Goal: Navigation & Orientation: Find specific page/section

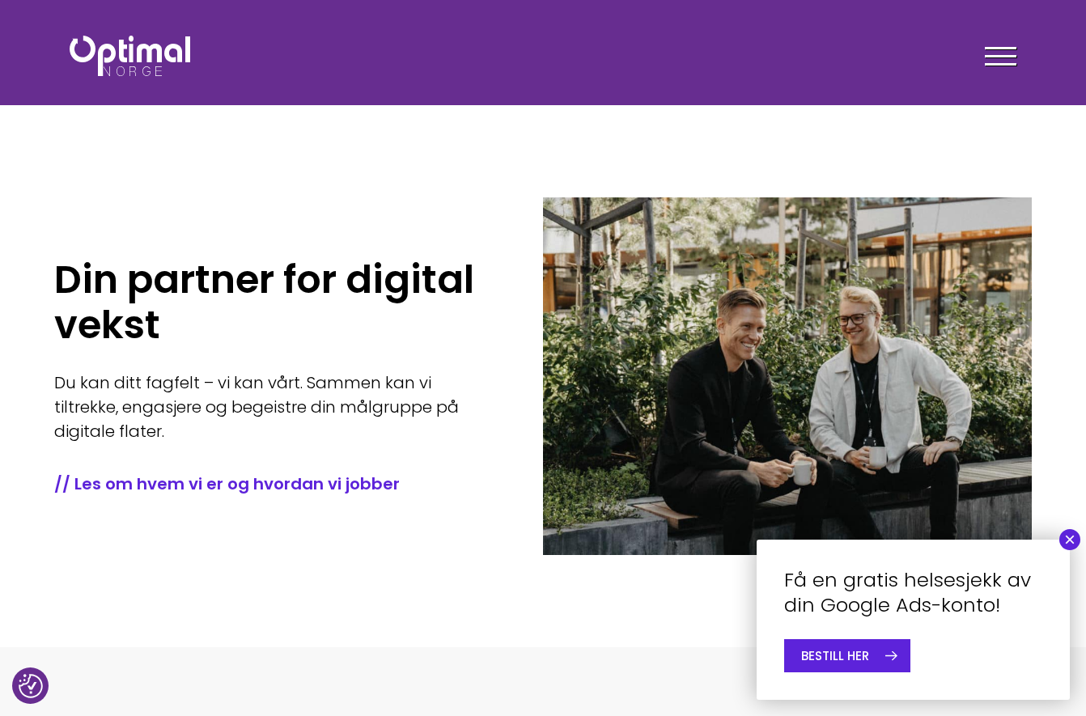
click at [834, 56] on span at bounding box center [1001, 56] width 32 height 2
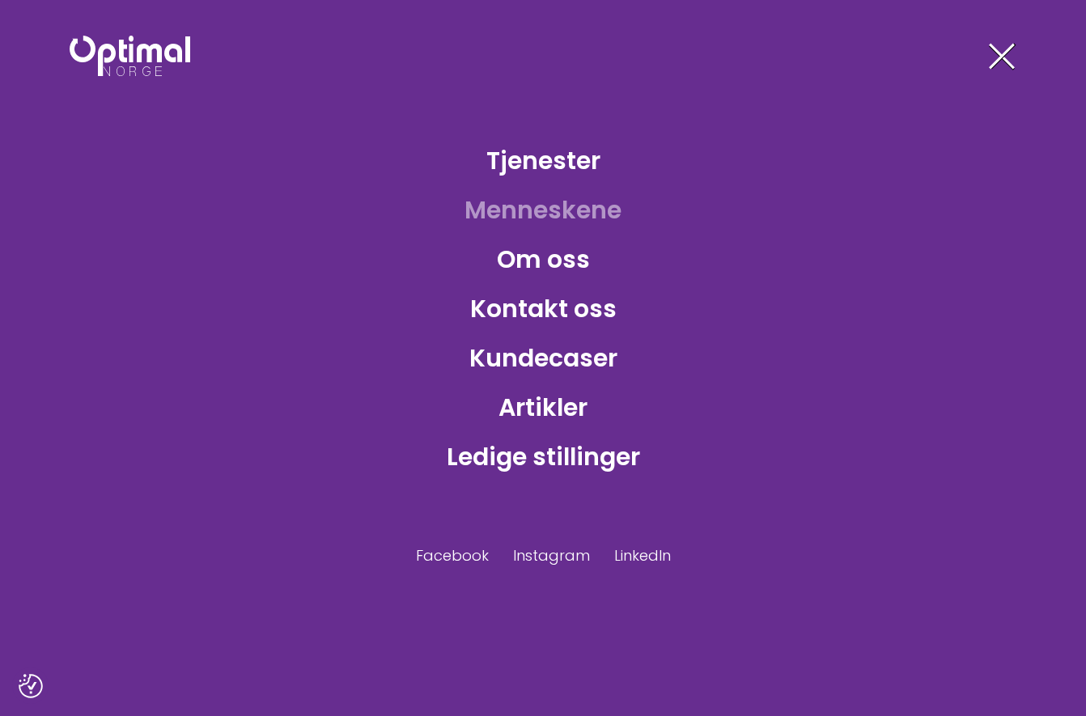
click at [516, 210] on link "Menneskene" at bounding box center [543, 210] width 183 height 53
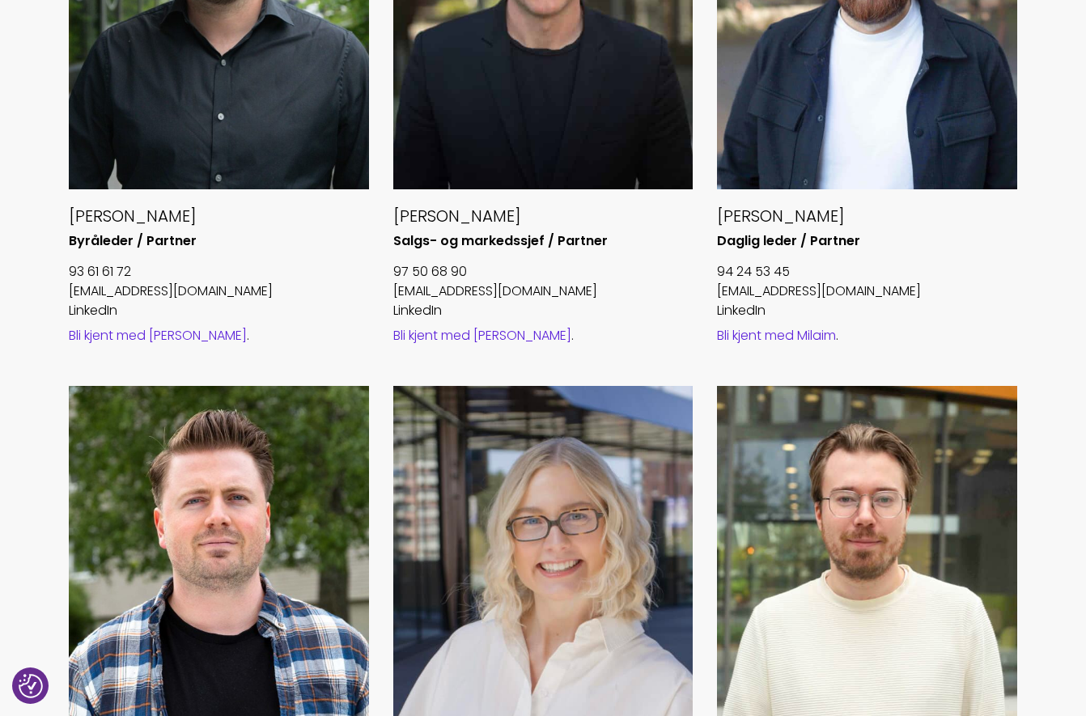
scroll to position [1072, 0]
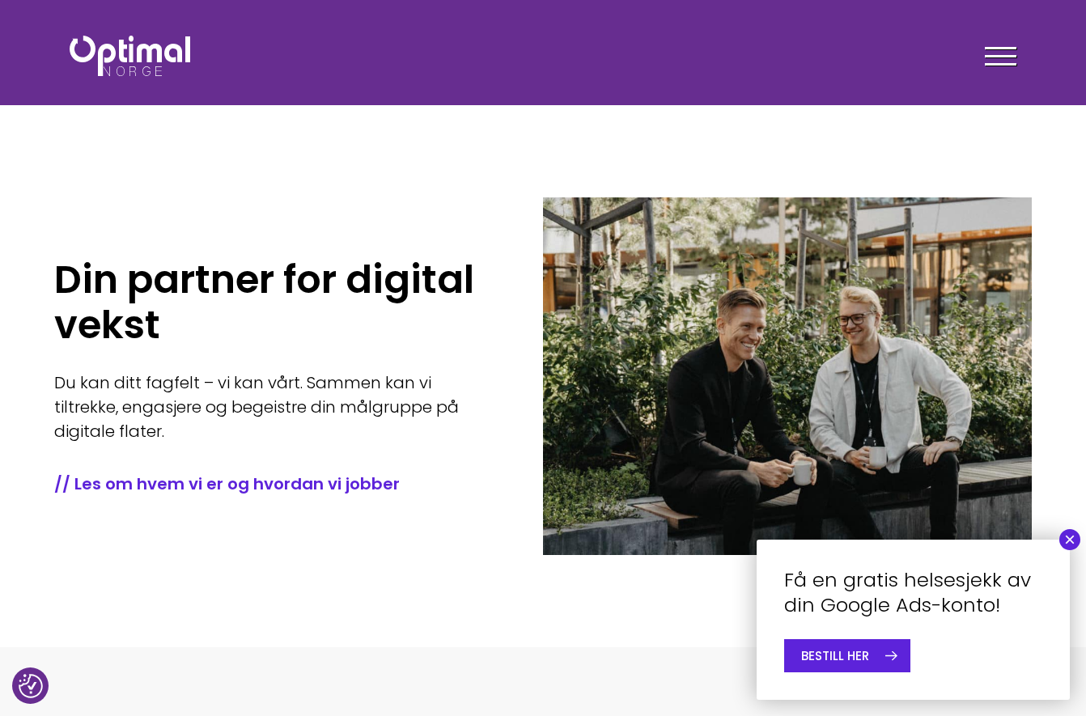
click at [1004, 51] on div at bounding box center [1001, 59] width 32 height 40
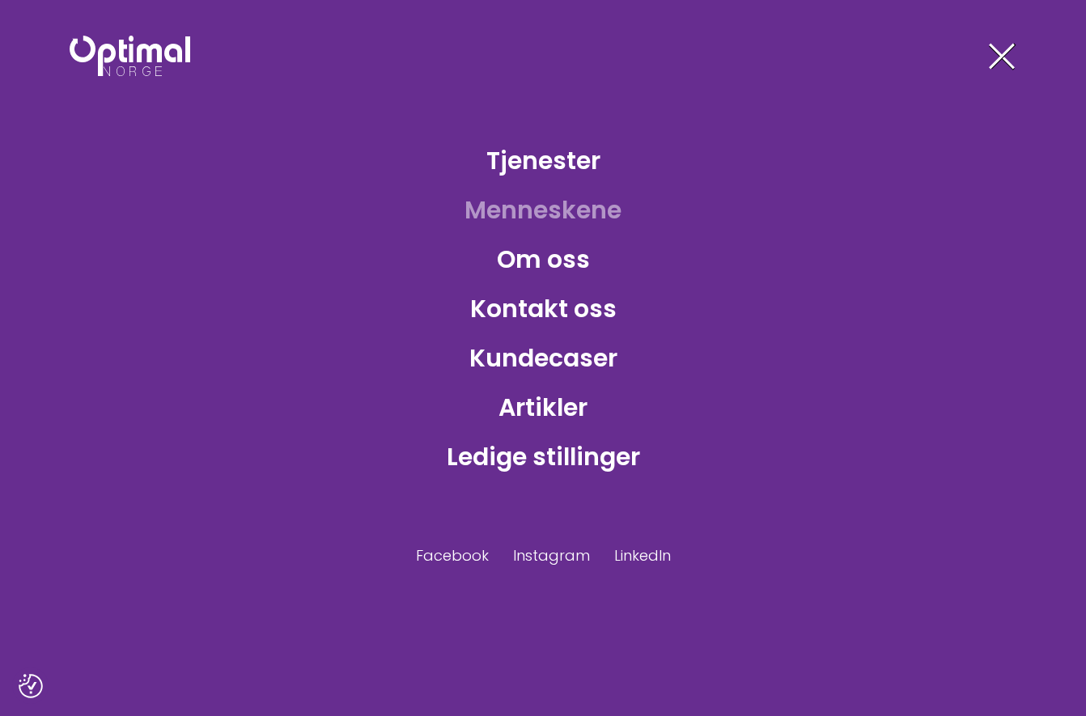
click at [514, 218] on link "Menneskene" at bounding box center [543, 210] width 183 height 53
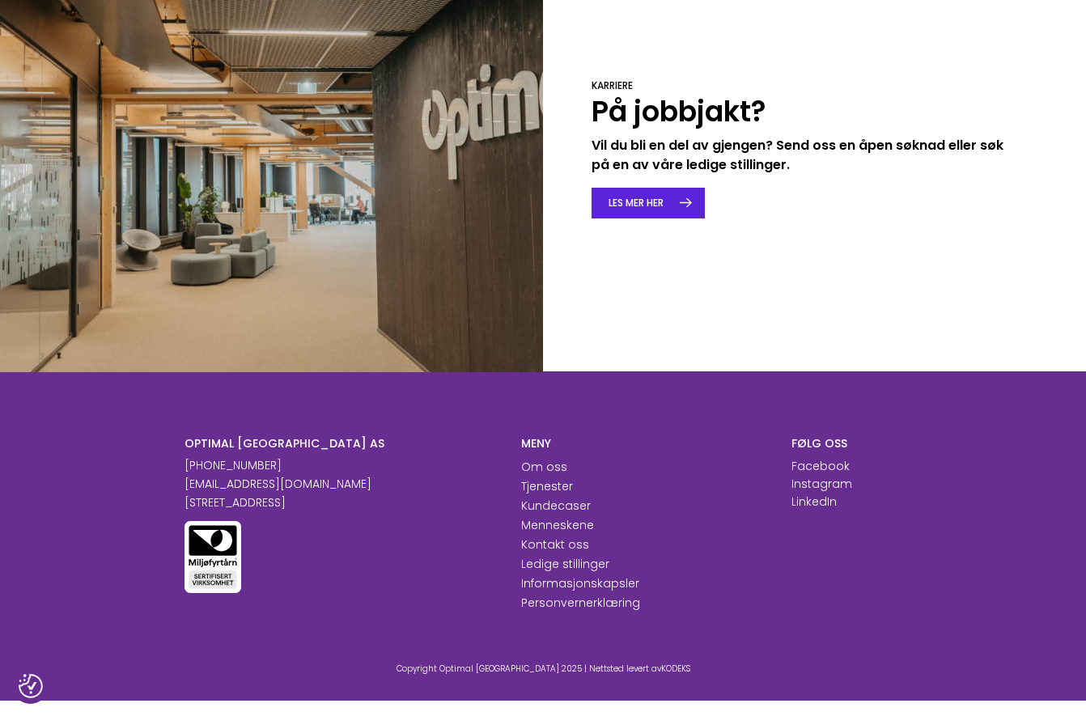
scroll to position [2574, 0]
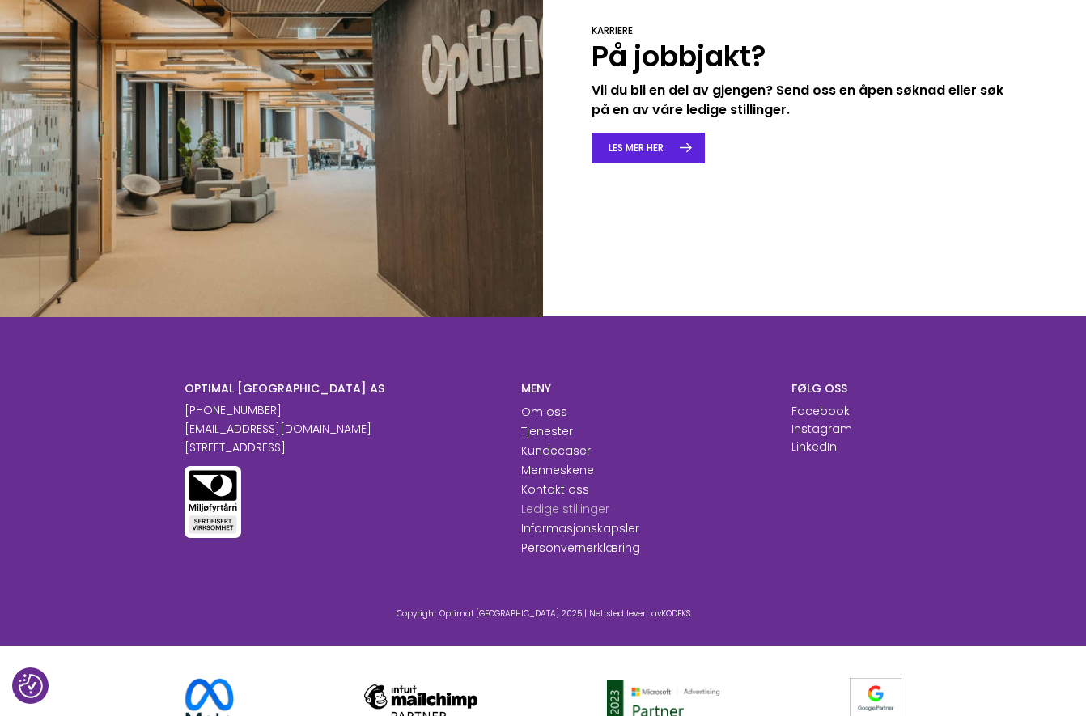
click at [582, 501] on link "Ledige stillinger" at bounding box center [565, 509] width 88 height 16
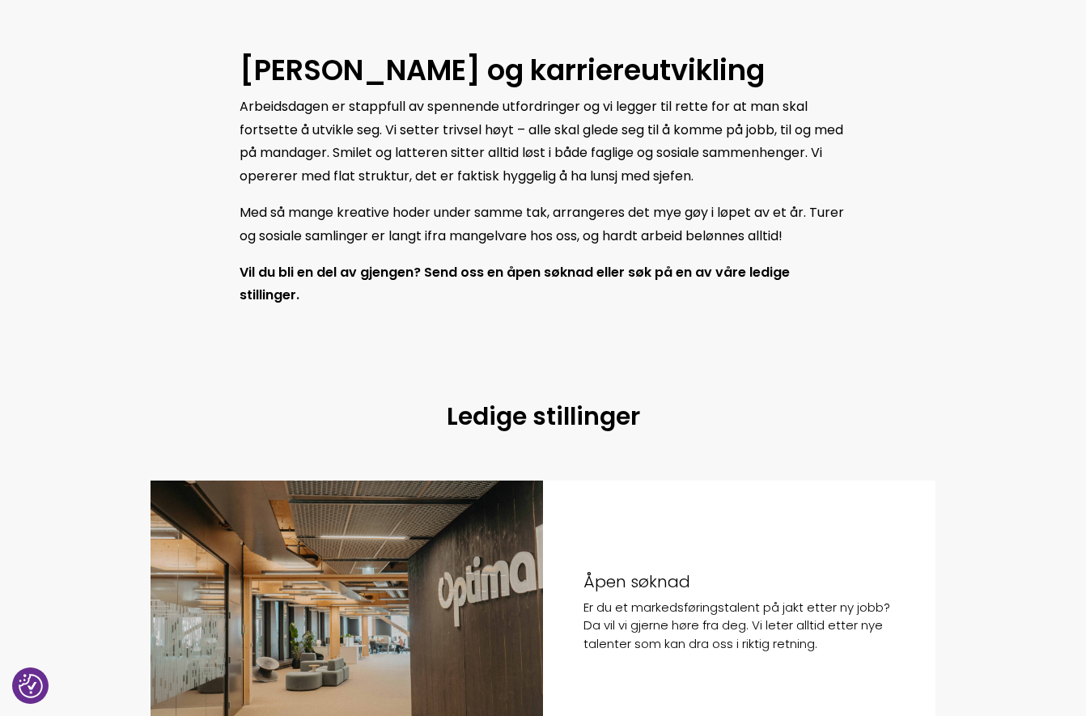
scroll to position [1128, 0]
